Goal: Task Accomplishment & Management: Manage account settings

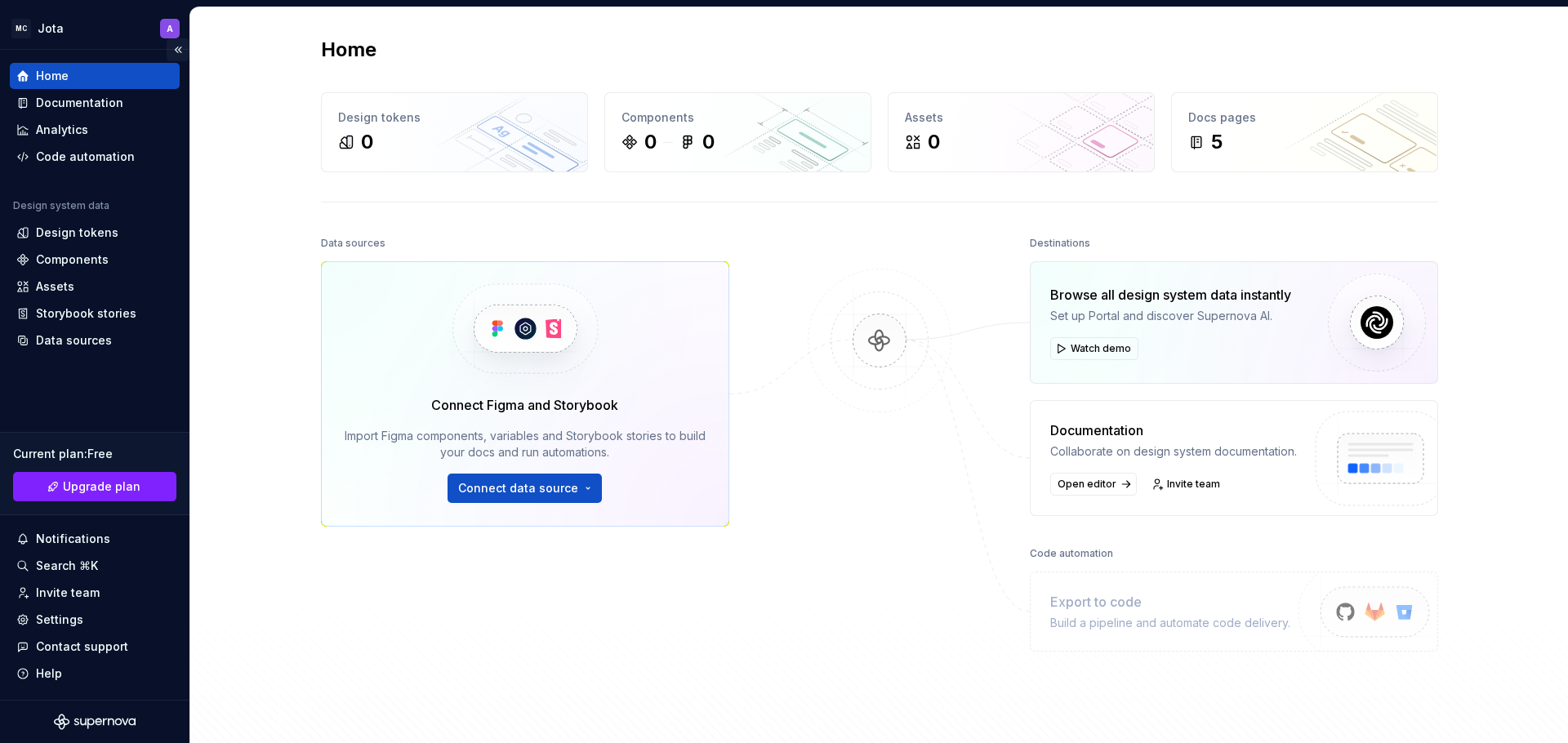
click at [179, 49] on button "Collapse sidebar" at bounding box center [178, 50] width 23 height 23
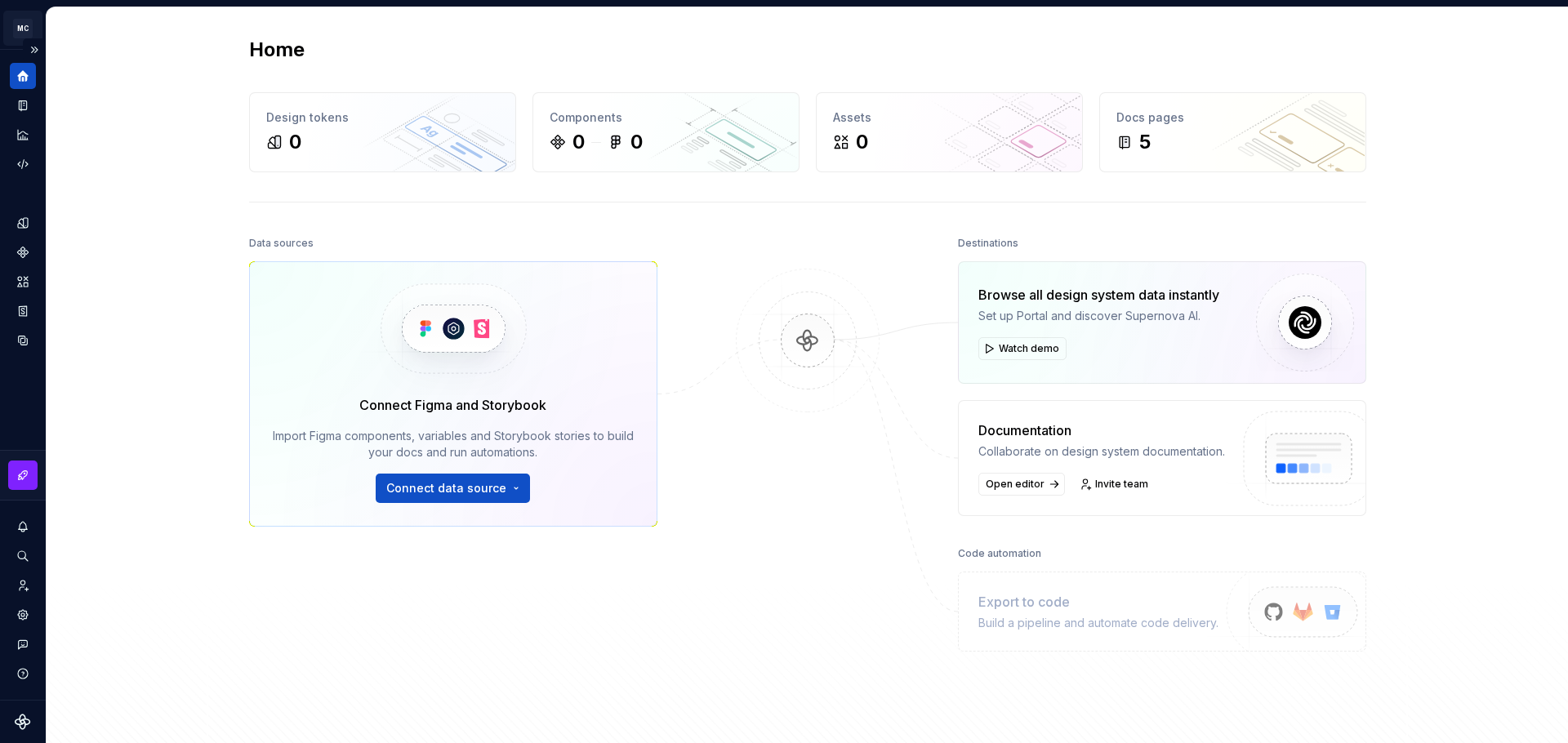
click at [20, 30] on html "MC Jota A Design system data Home Design tokens 0 Components 0 0 Assets 0 Docs …" at bounding box center [784, 371] width 1568 height 743
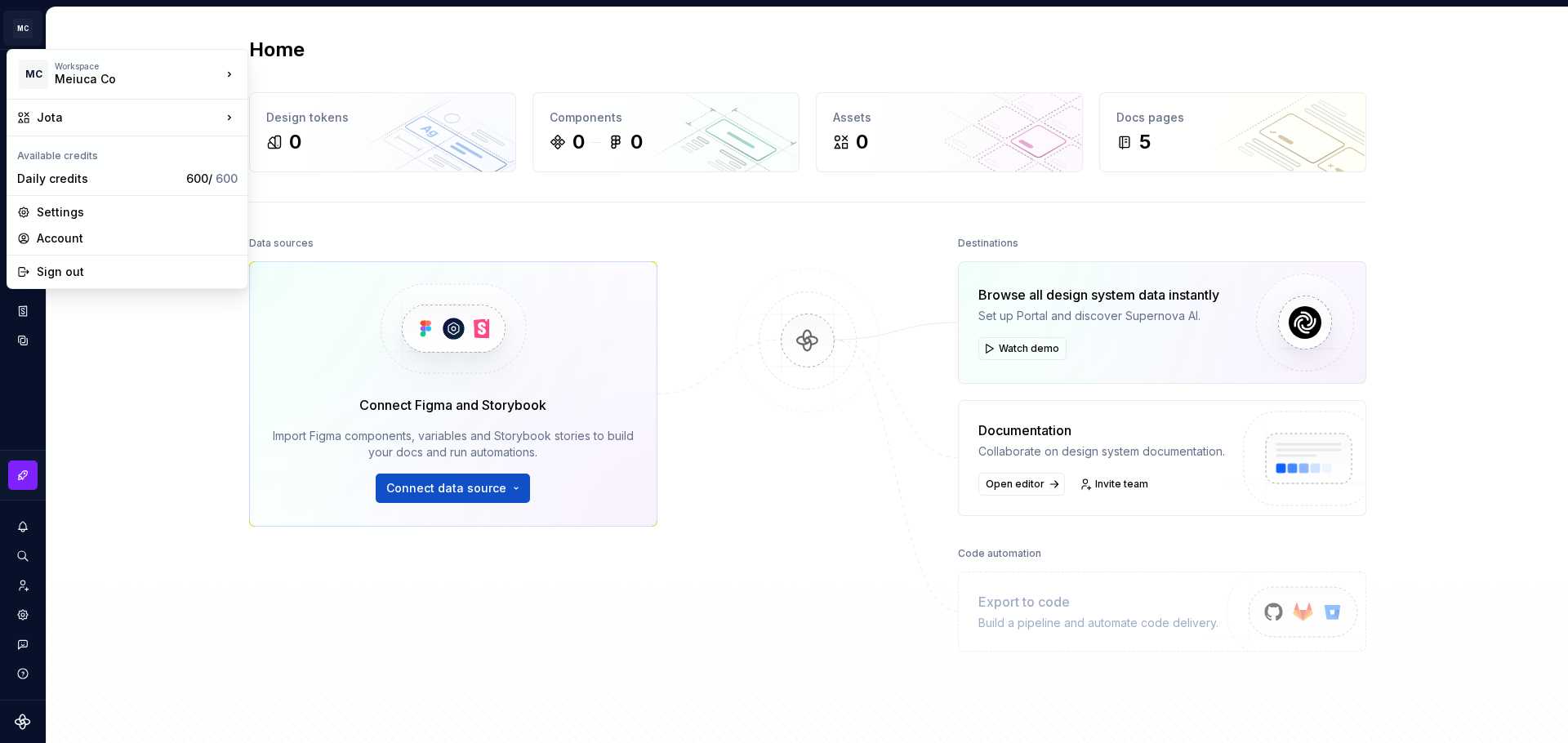
click at [137, 15] on html "MC Jota A Design system data Home Design tokens 0 Components 0 0 Assets 0 Docs …" at bounding box center [784, 371] width 1568 height 743
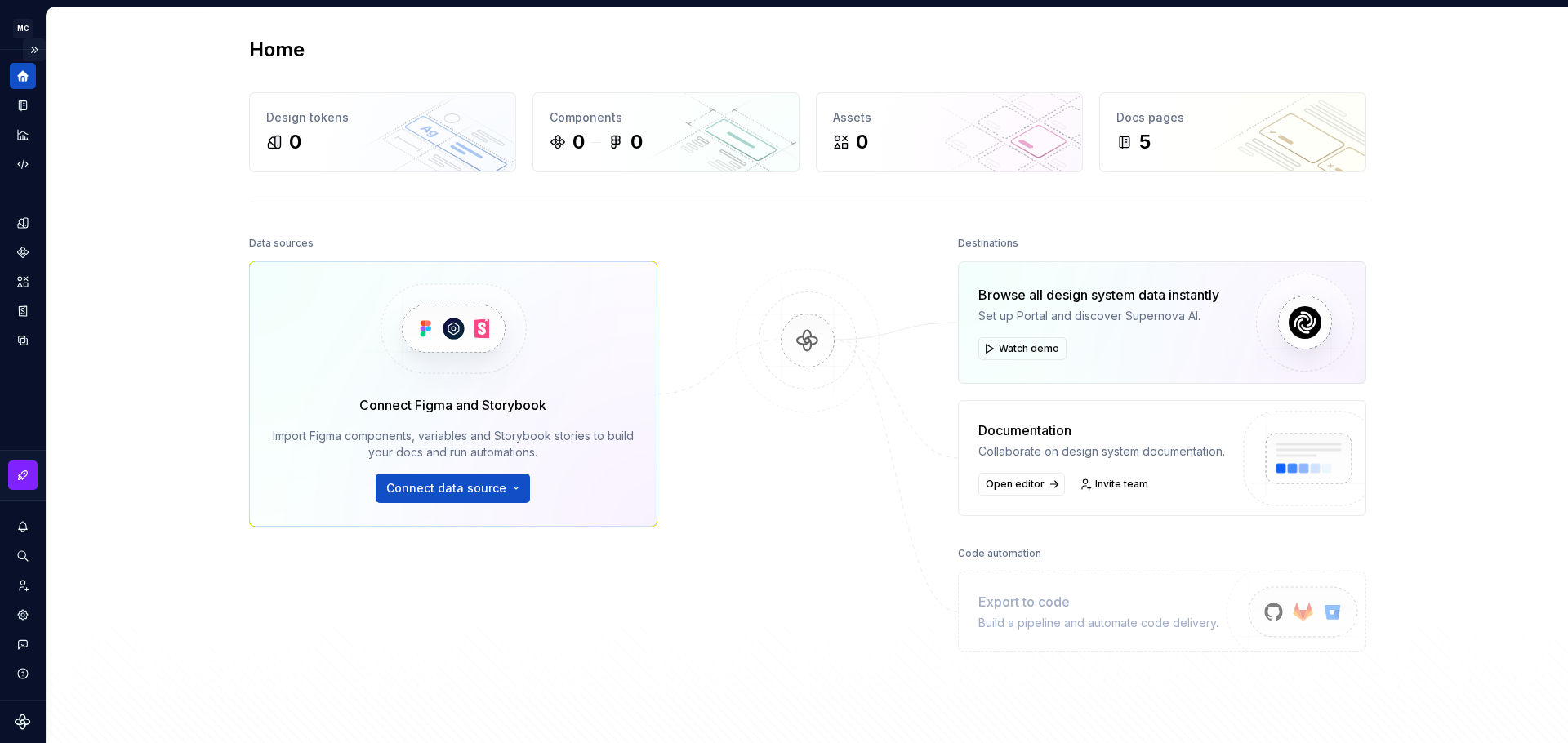
click at [36, 50] on button "Expand sidebar" at bounding box center [34, 50] width 23 height 23
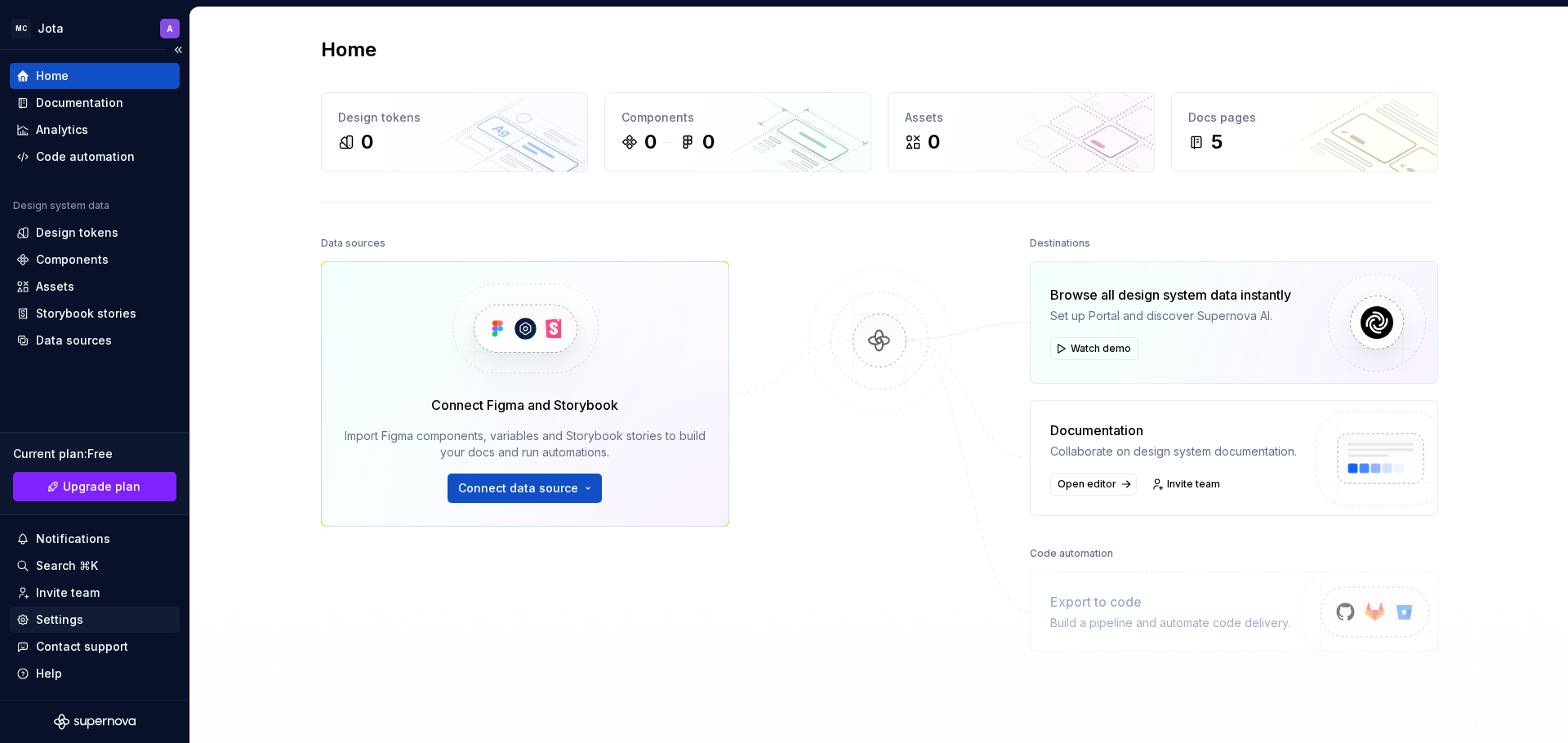
click at [61, 615] on div "Settings" at bounding box center [60, 620] width 48 height 16
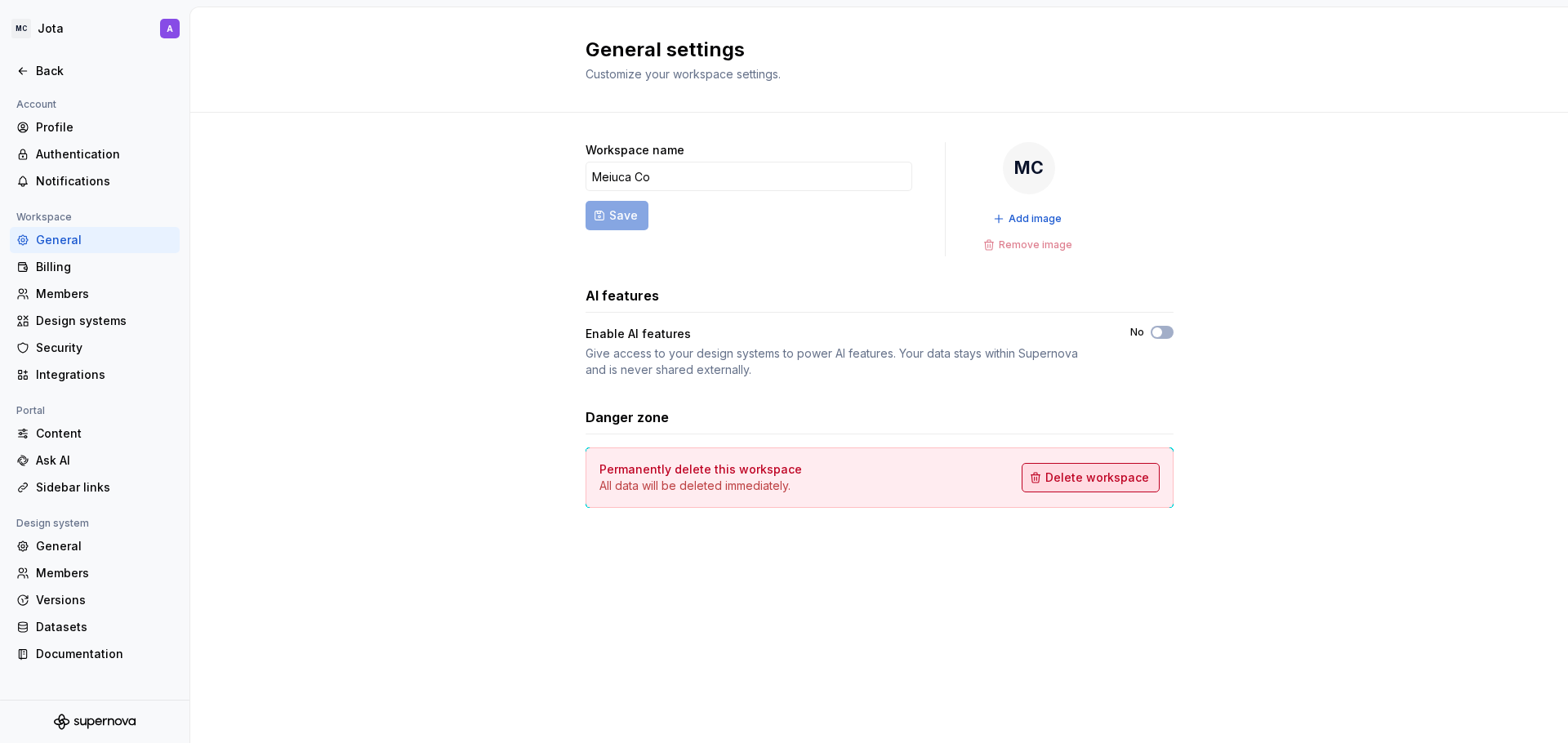
click at [1104, 472] on span "Delete workspace" at bounding box center [1097, 478] width 104 height 16
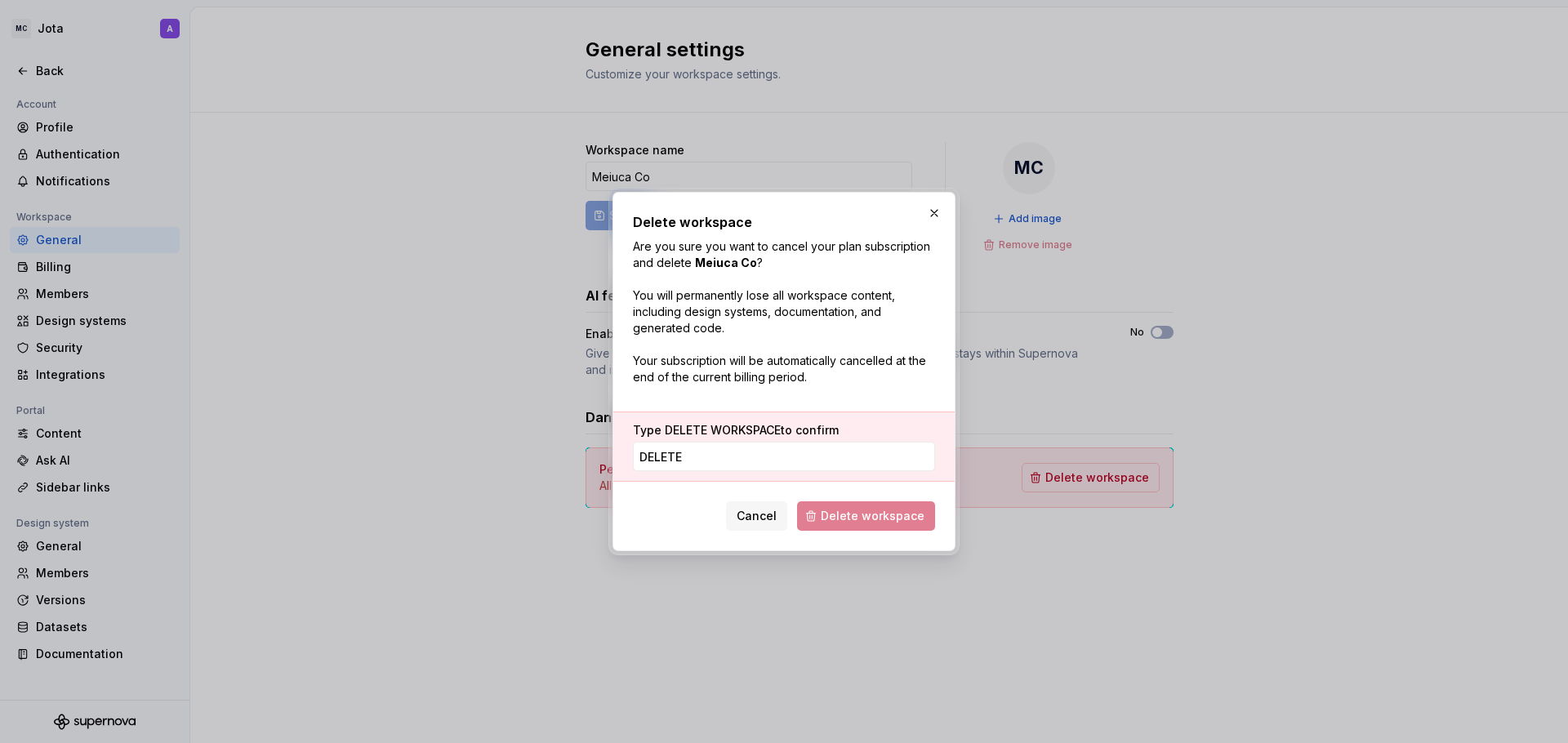
type input "DELETE"
click at [752, 465] on input "DELETE" at bounding box center [784, 457] width 302 height 30
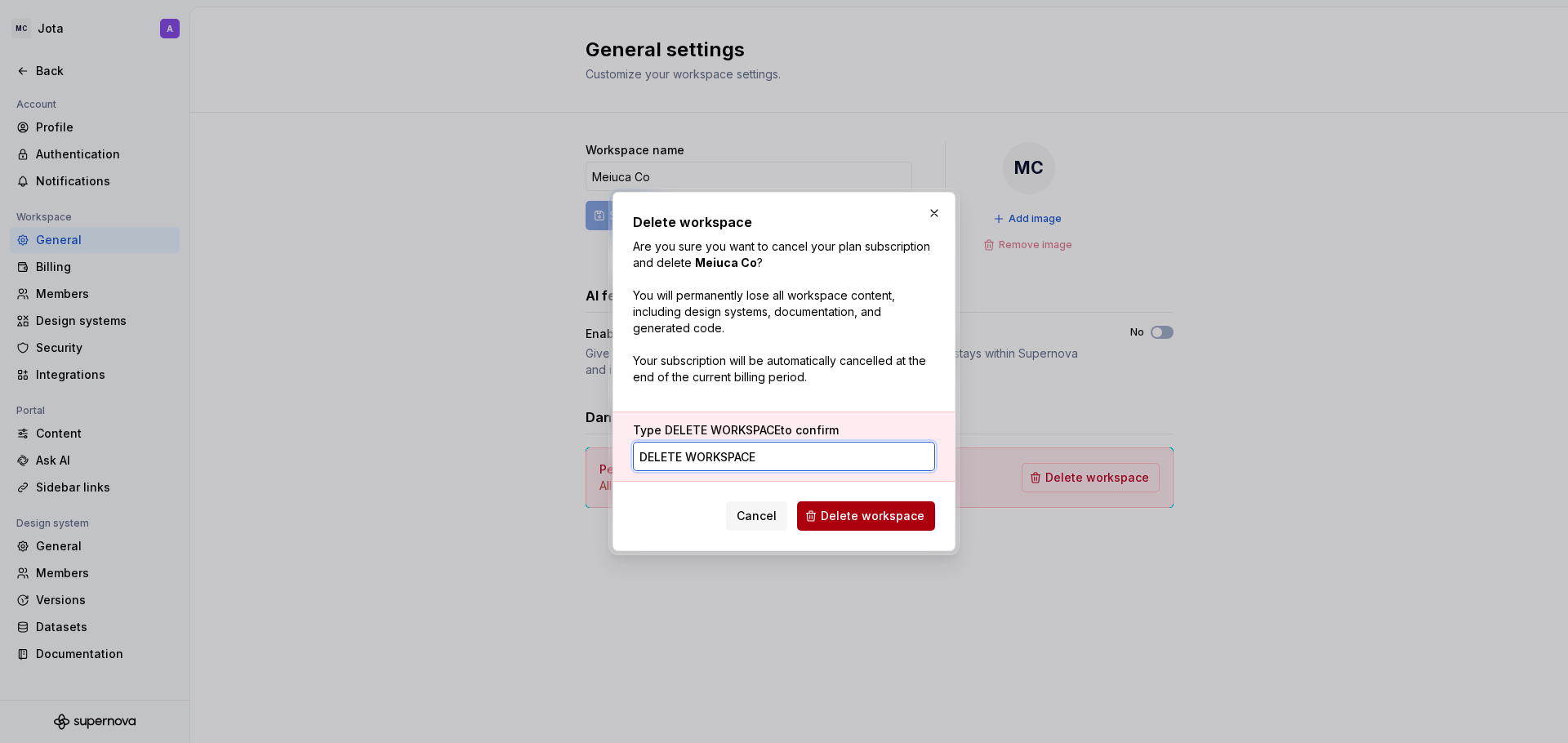
type input "DELETE WORKSPACE"
click at [857, 519] on span "Delete workspace" at bounding box center [873, 516] width 104 height 16
